Goal: Navigation & Orientation: Find specific page/section

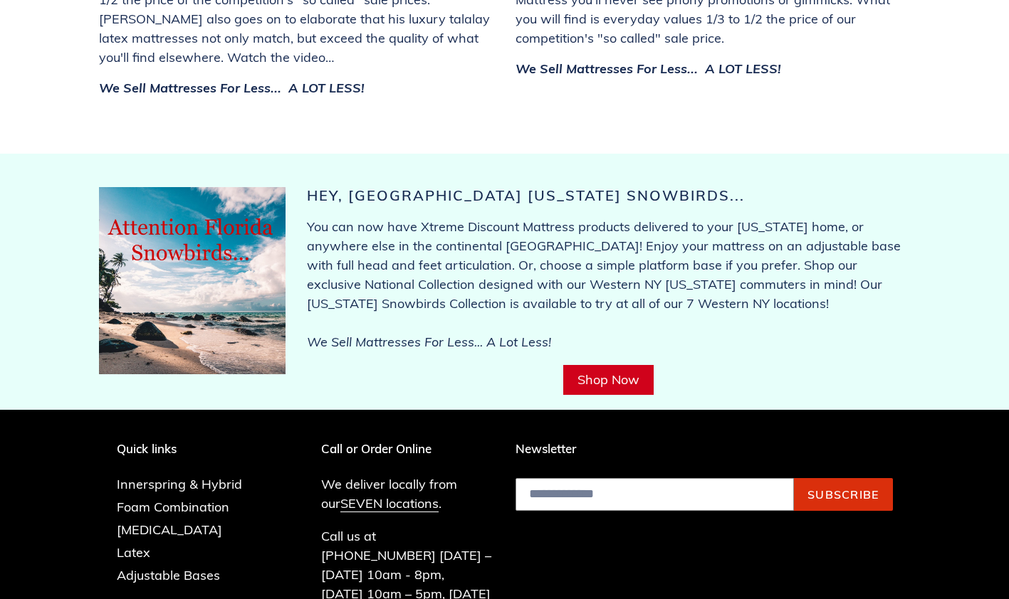
scroll to position [5527, 0]
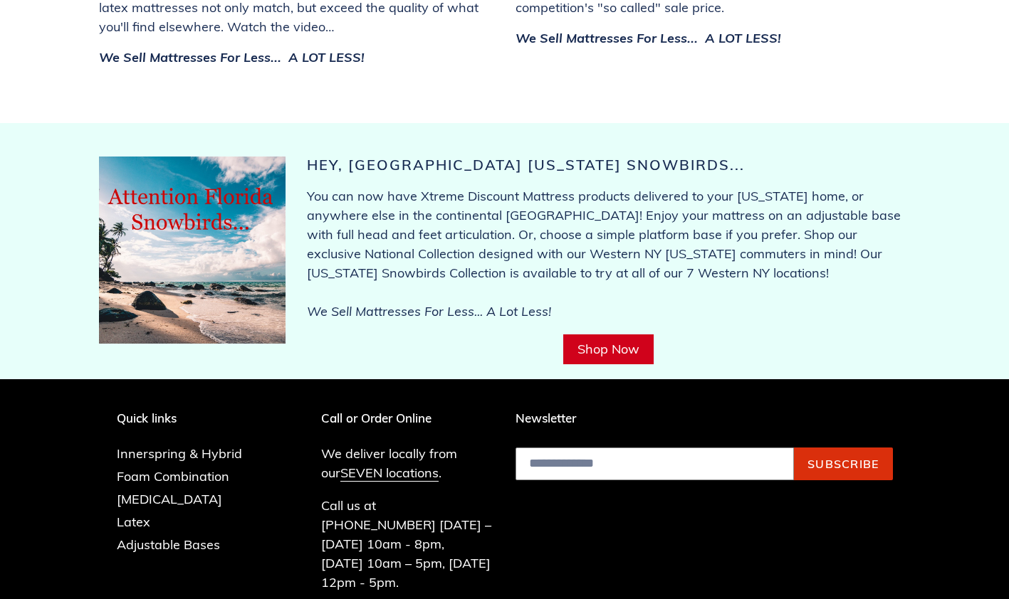
click at [394, 465] on link "SEVEN locations" at bounding box center [389, 473] width 98 height 17
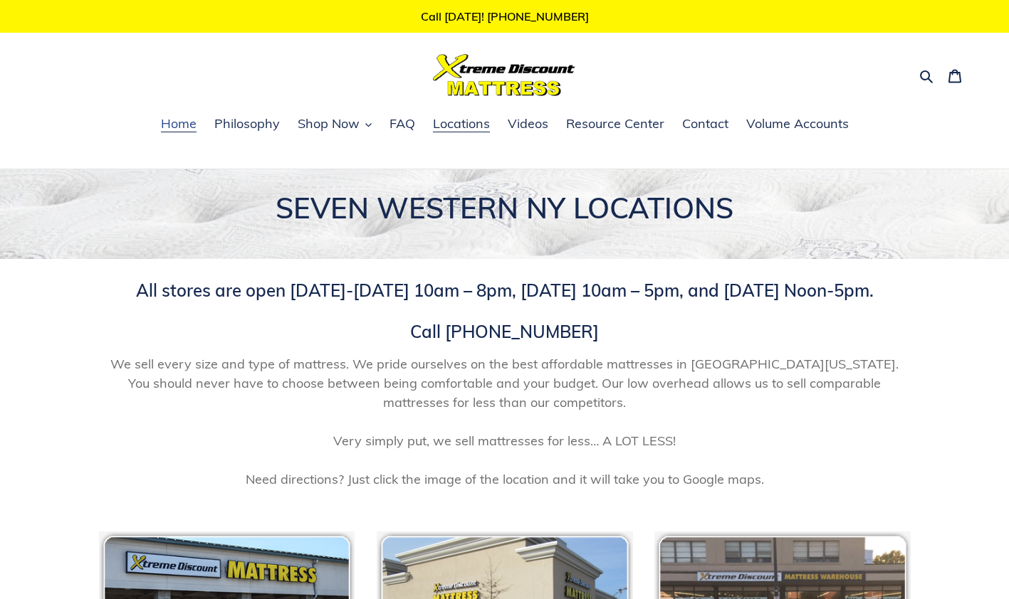
click at [160, 131] on link "Home" at bounding box center [179, 124] width 50 height 21
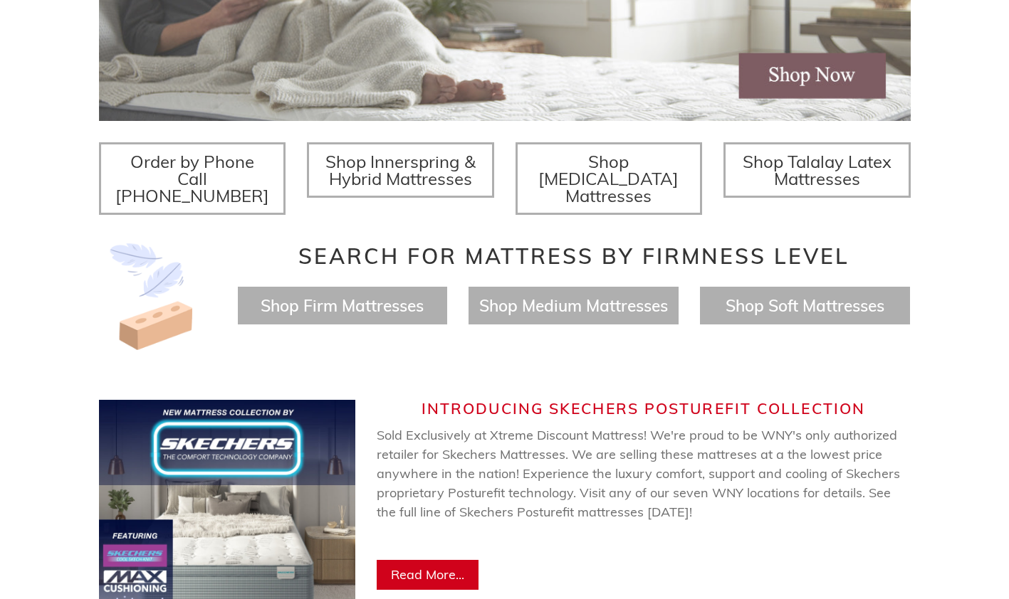
scroll to position [448, 0]
